Goal: Transaction & Acquisition: Download file/media

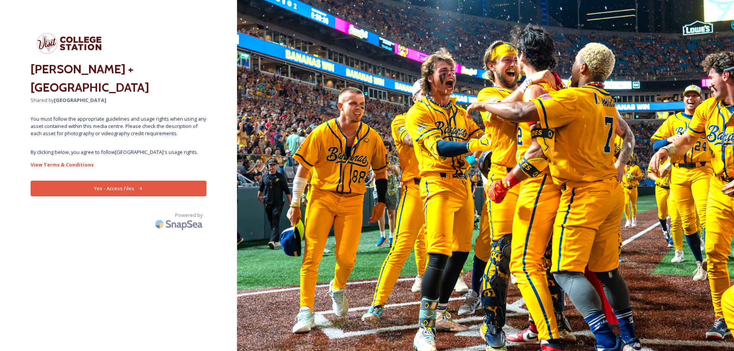
click at [124, 189] on button "Yes - Access Files" at bounding box center [119, 189] width 176 height 16
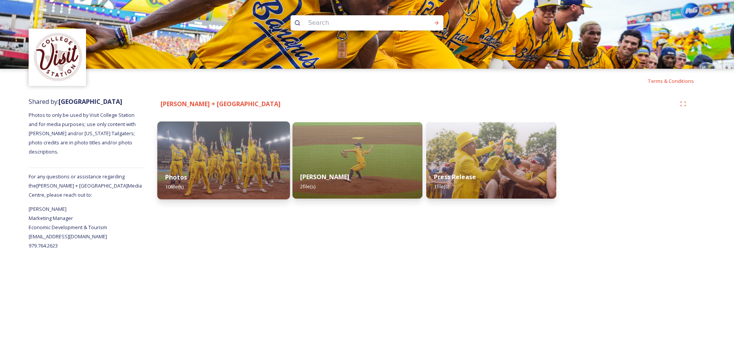
click at [255, 158] on img at bounding box center [224, 161] width 133 height 78
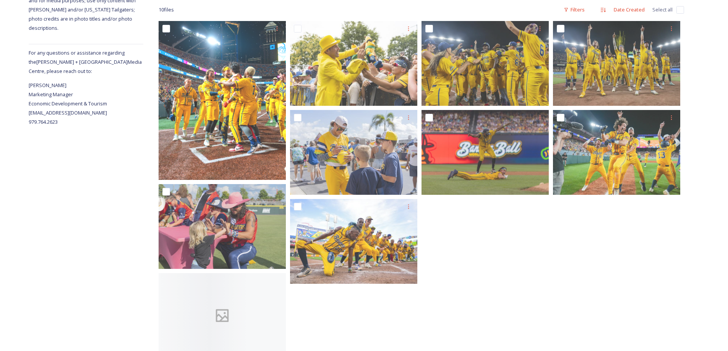
scroll to position [148, 0]
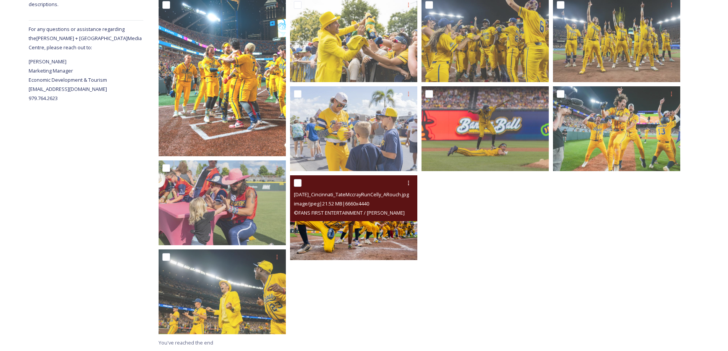
click at [372, 221] on div "[DATE]_Cincinnati_TateMccrayRunCelly_ARouch.jpg image/jpeg | 21.52 MB | 6660 x …" at bounding box center [353, 199] width 127 height 46
click at [369, 228] on img at bounding box center [353, 218] width 127 height 85
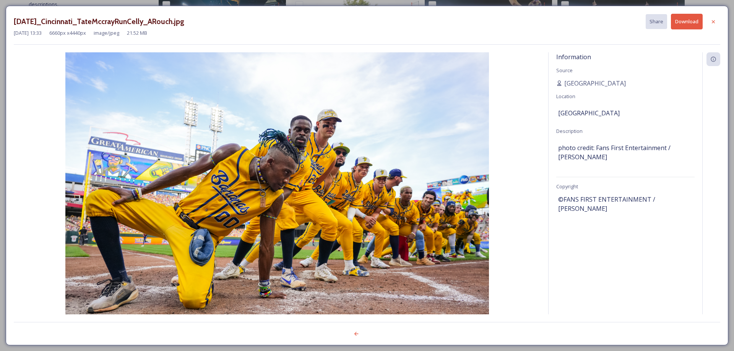
click at [369, 228] on img at bounding box center [277, 193] width 527 height 283
click at [714, 23] on icon at bounding box center [713, 22] width 6 height 6
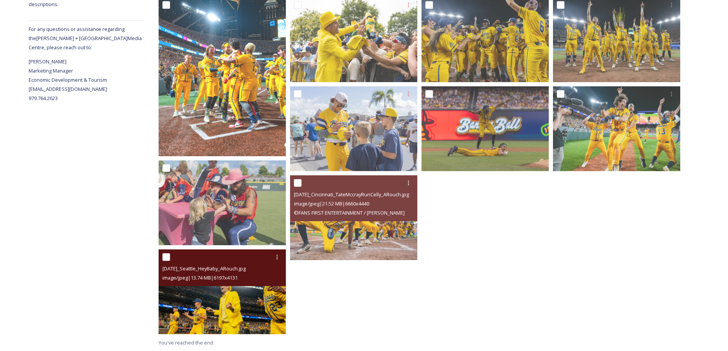
click at [211, 302] on img at bounding box center [222, 292] width 127 height 85
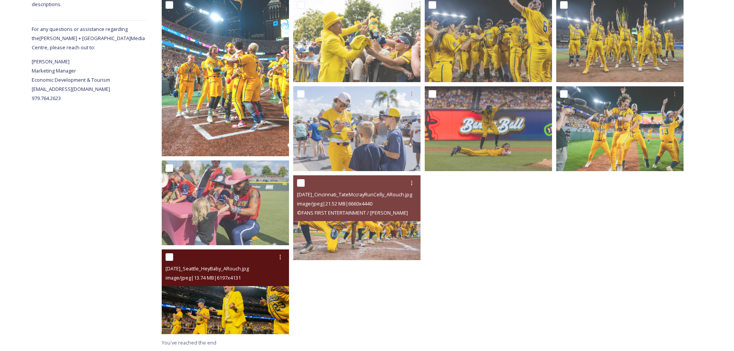
scroll to position [73, 0]
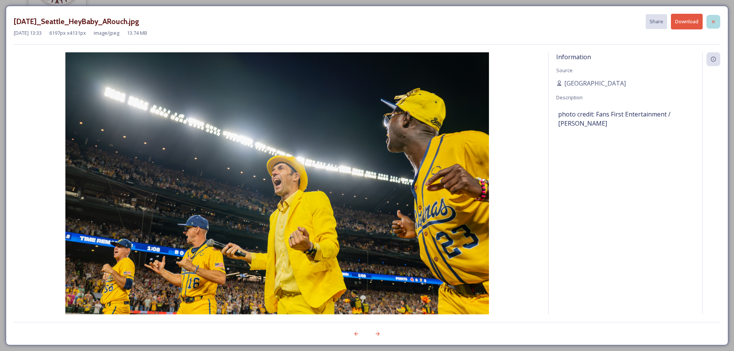
click at [717, 19] on div at bounding box center [714, 22] width 14 height 14
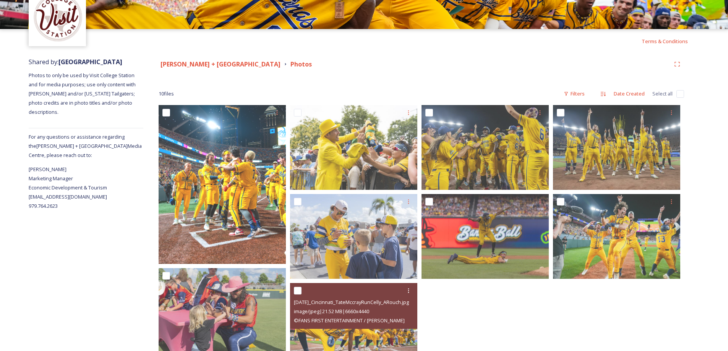
scroll to position [33, 0]
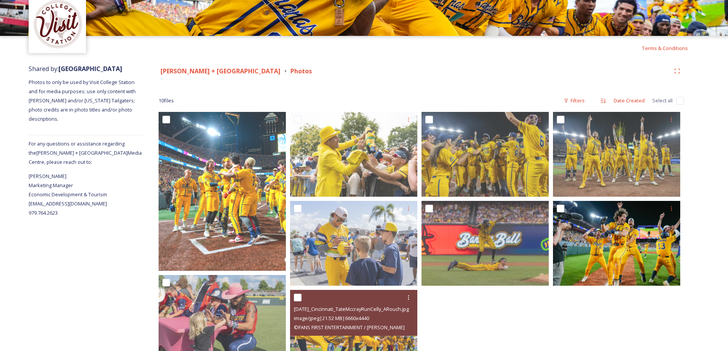
click at [642, 219] on div at bounding box center [616, 210] width 127 height 18
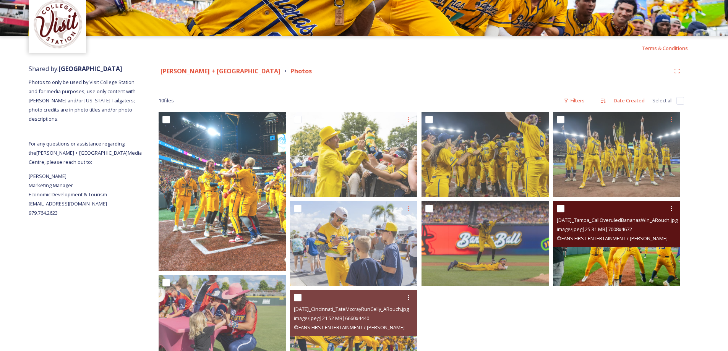
click at [648, 263] on img at bounding box center [616, 243] width 127 height 85
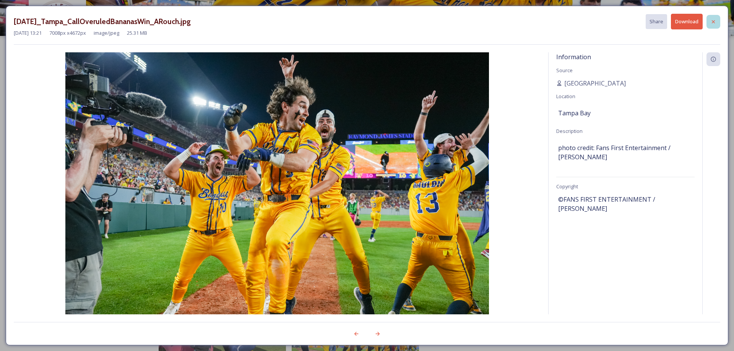
click at [717, 23] on div at bounding box center [714, 22] width 14 height 14
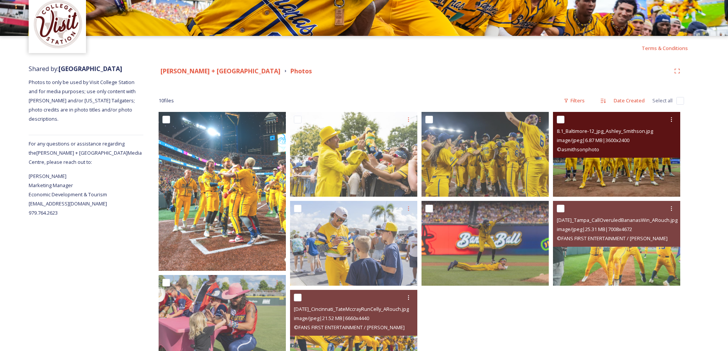
click at [638, 151] on div "© asmithsonphoto" at bounding box center [618, 149] width 122 height 9
click at [637, 163] on img at bounding box center [616, 154] width 127 height 85
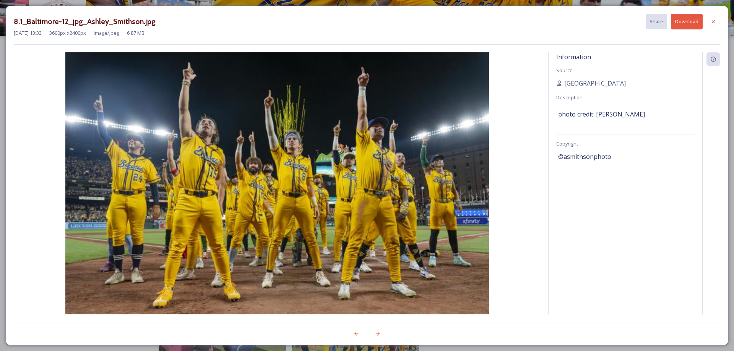
click at [637, 163] on div "Information Source College Station Description photo credit: [PERSON_NAME] Copy…" at bounding box center [626, 183] width 154 height 262
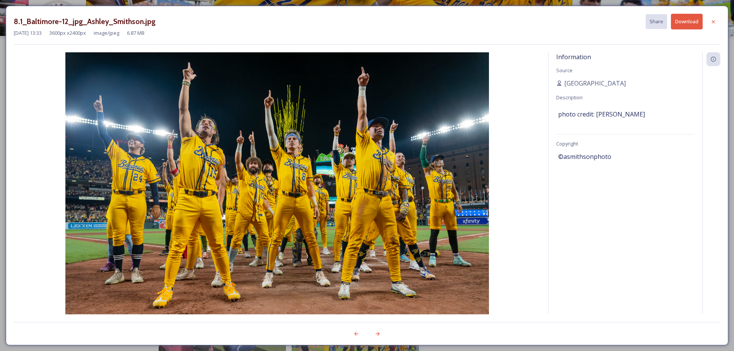
click at [688, 21] on button "Download" at bounding box center [687, 22] width 32 height 16
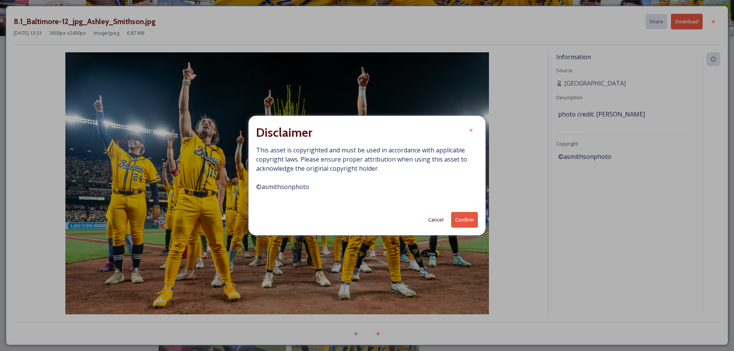
click at [467, 218] on button "Confirm" at bounding box center [464, 220] width 27 height 16
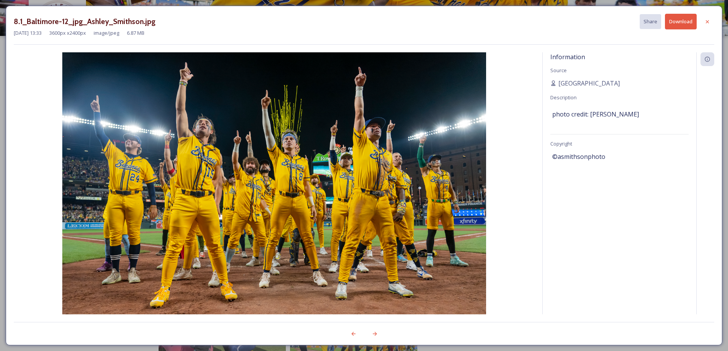
drag, startPoint x: 640, startPoint y: 115, endPoint x: 443, endPoint y: 36, distance: 212.2
click at [590, 115] on div "photo credit: [PERSON_NAME]" at bounding box center [620, 114] width 135 height 13
copy span "[PERSON_NAME]"
